Goal: Task Accomplishment & Management: Complete application form

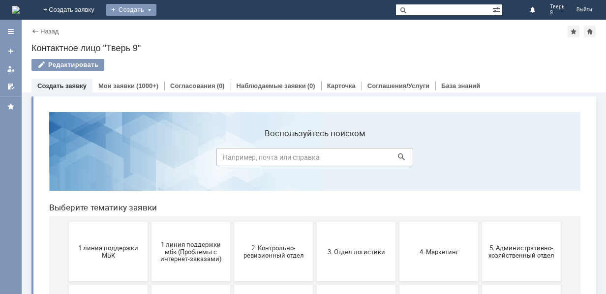
click at [156, 9] on div "Создать" at bounding box center [131, 10] width 50 height 12
click at [156, 12] on div "Создать" at bounding box center [131, 10] width 50 height 12
click at [183, 28] on link "Заявка" at bounding box center [145, 30] width 75 height 12
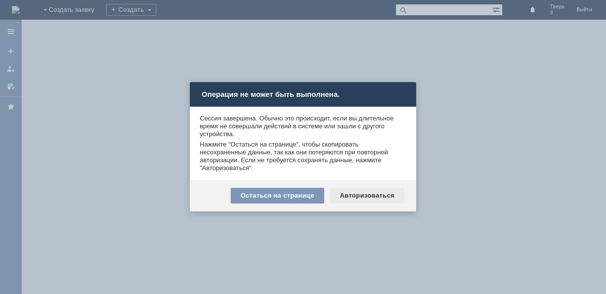
click at [375, 195] on div "Авторизоваться" at bounding box center [367, 196] width 74 height 16
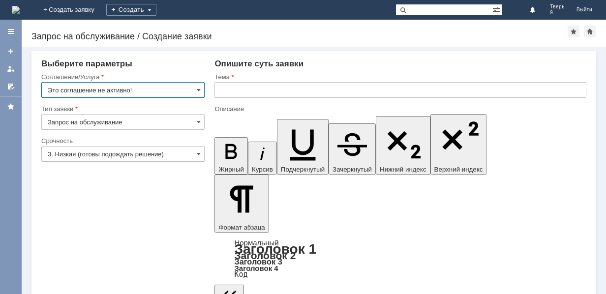
click at [129, 90] on input "Это соглашение не активно!" at bounding box center [122, 90] width 163 height 16
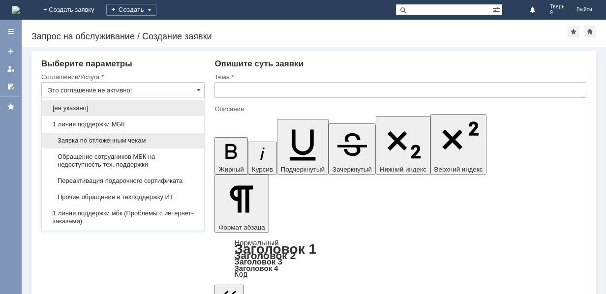
click at [128, 138] on span "Заявка по отложенным чекам" at bounding box center [123, 141] width 150 height 8
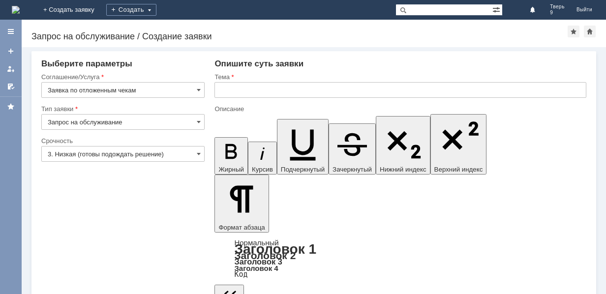
type input "Заявка по отложенным чекам"
click at [252, 91] on input "text" at bounding box center [400, 90] width 372 height 16
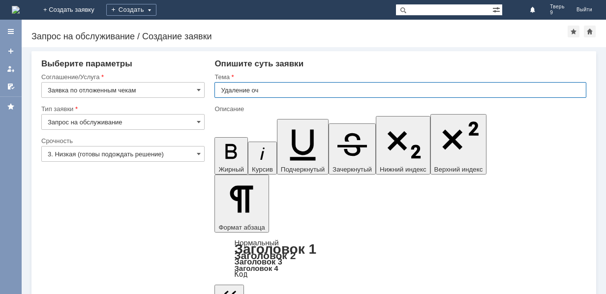
type input "Удаление оч"
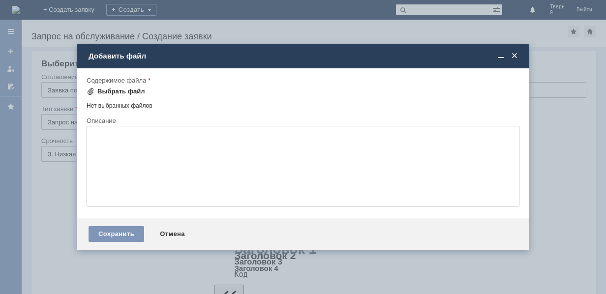
click at [118, 90] on div "Выбрать файл" at bounding box center [121, 91] width 48 height 8
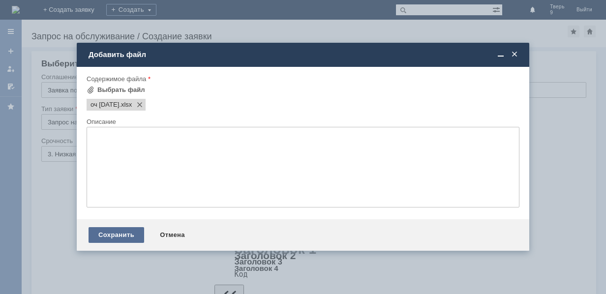
click at [114, 232] on div "Сохранить" at bounding box center [116, 235] width 56 height 16
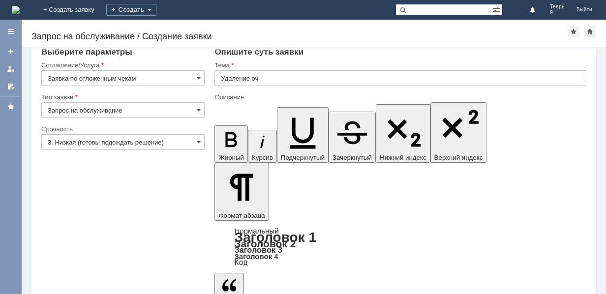
scroll to position [18, 0]
